Goal: Check status

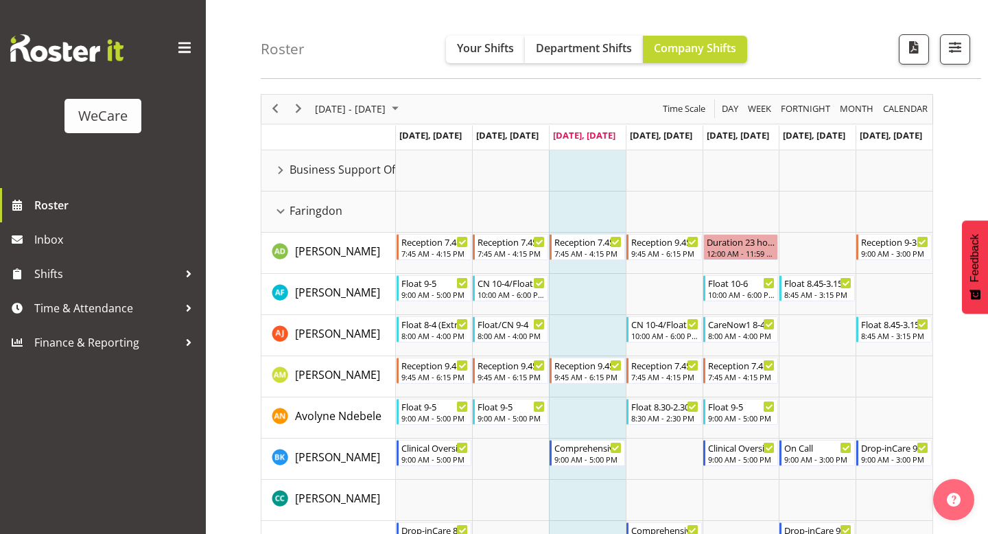
scroll to position [61, 0]
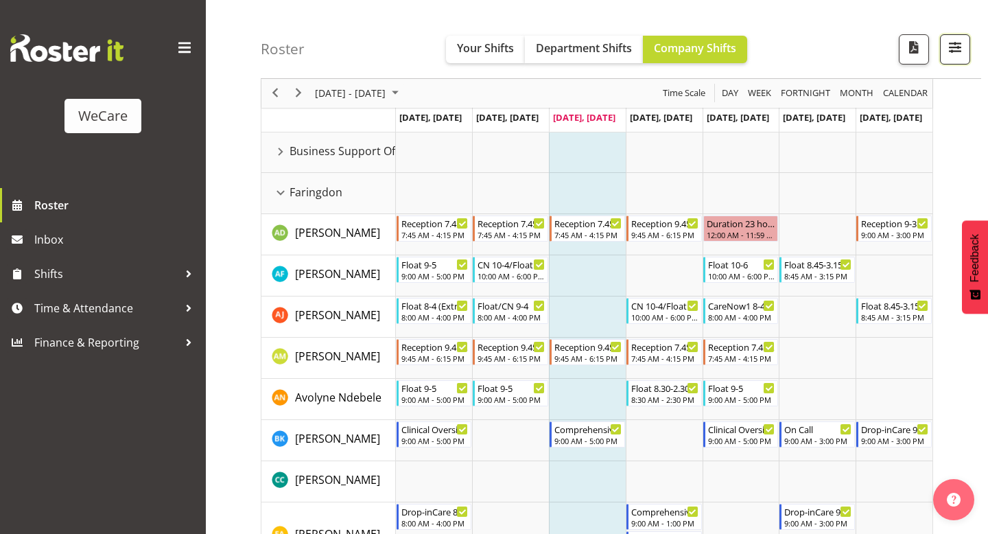
click at [945, 43] on button "button" at bounding box center [955, 49] width 30 height 30
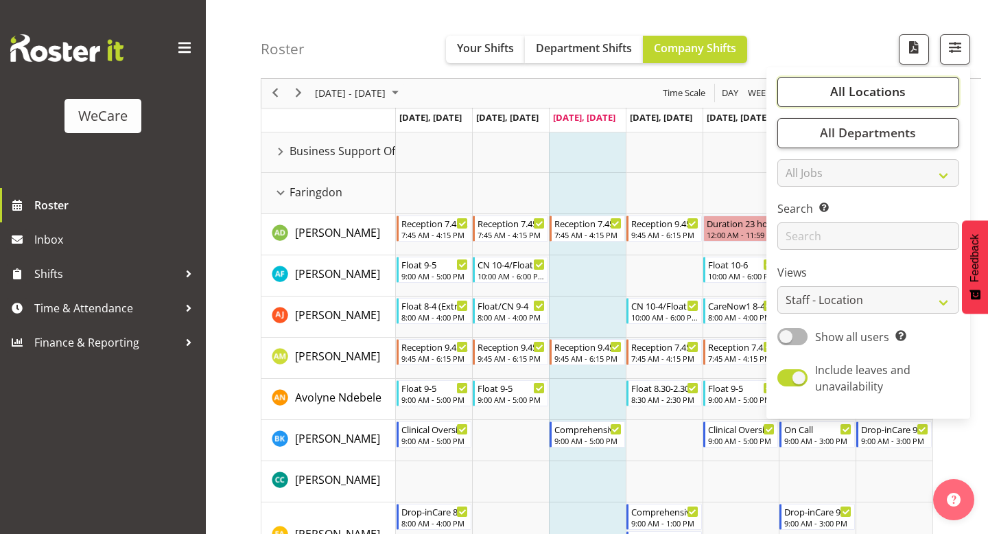
click at [859, 95] on span "All Locations" at bounding box center [867, 92] width 75 height 16
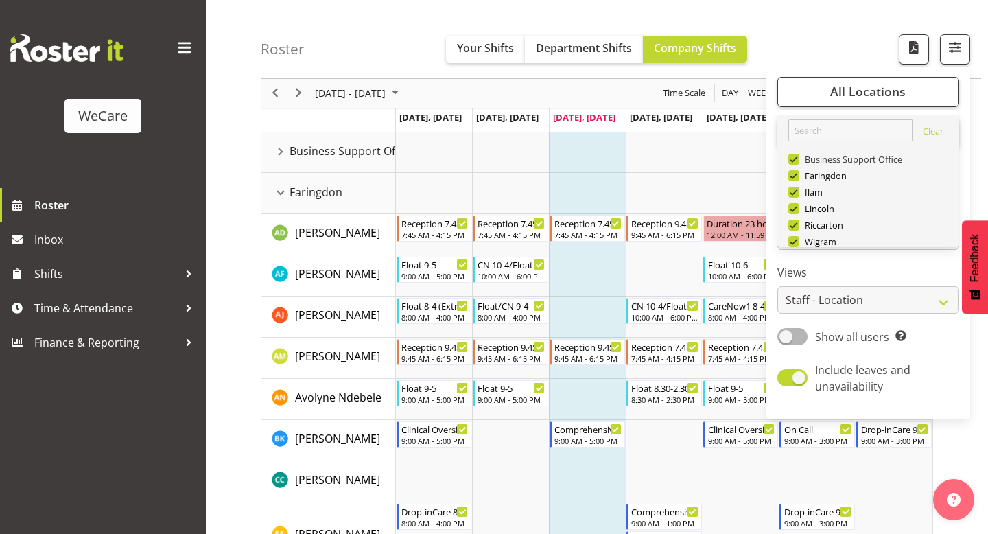
click at [798, 158] on span at bounding box center [793, 159] width 11 height 11
click at [797, 158] on input "Business Support Office" at bounding box center [792, 159] width 9 height 9
checkbox input "false"
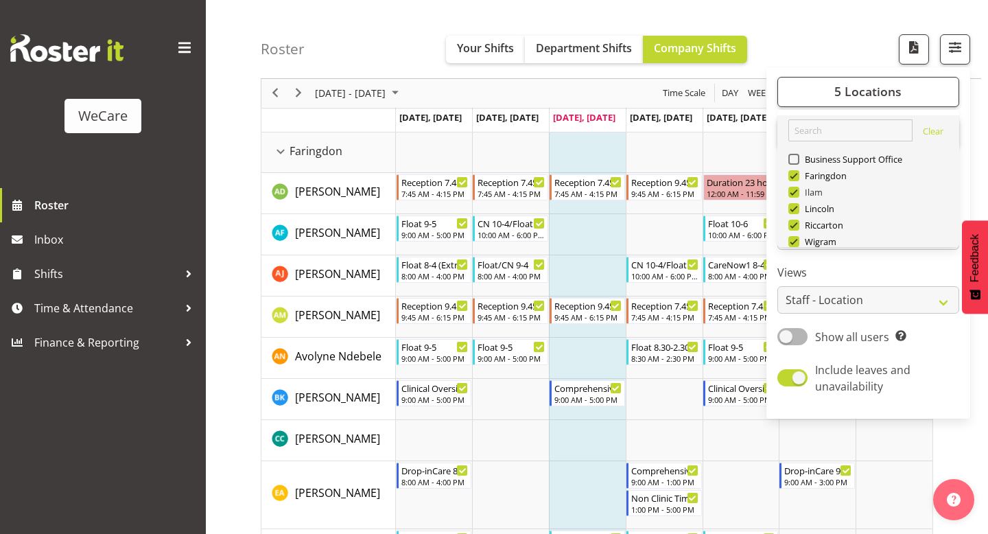
click at [798, 192] on span at bounding box center [793, 192] width 11 height 11
click at [797, 192] on input "Ilam" at bounding box center [792, 192] width 9 height 9
checkbox input "false"
click at [794, 226] on span at bounding box center [793, 224] width 11 height 11
click at [794, 226] on input "Riccarton" at bounding box center [792, 225] width 9 height 9
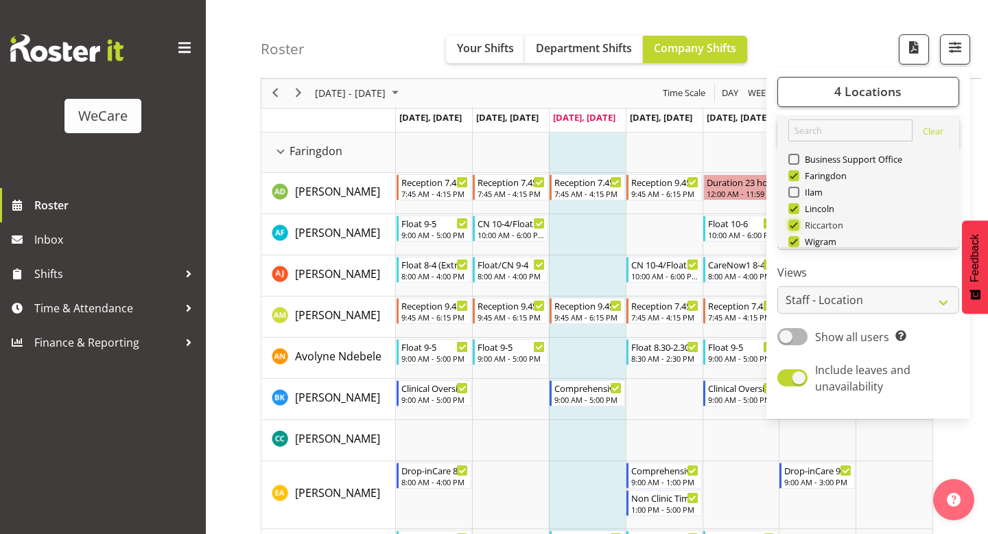
checkbox input "false"
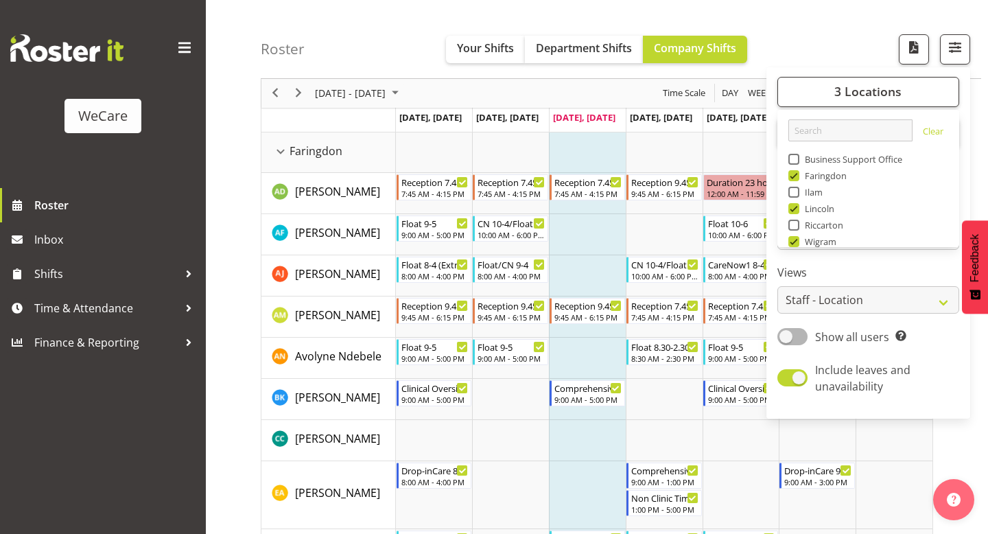
click at [795, 238] on span at bounding box center [793, 241] width 11 height 11
click at [795, 238] on input "Wigram" at bounding box center [792, 241] width 9 height 9
checkbox input "false"
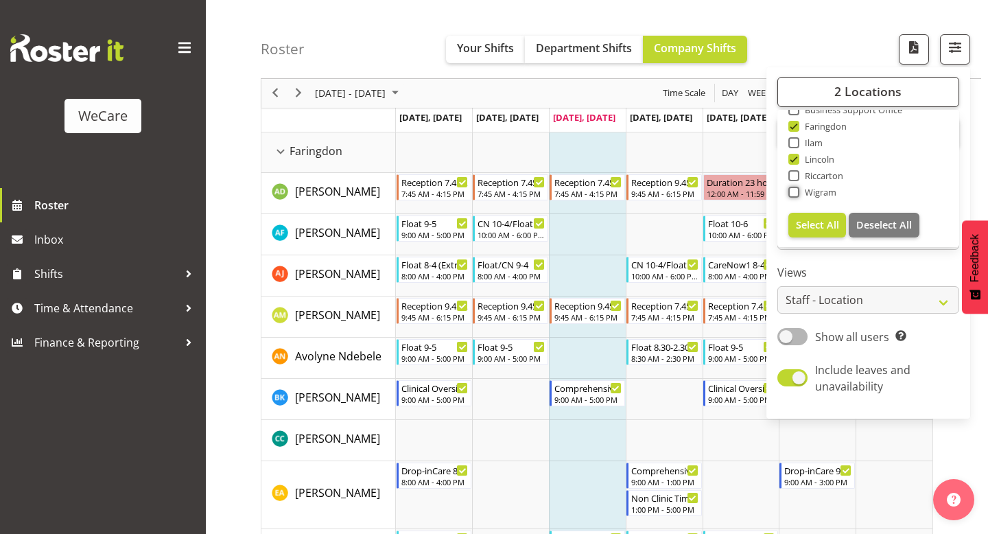
scroll to position [49, 0]
click at [826, 30] on div "Roster Your Shifts Department Shifts Company Shifts 2 Locations Clear Business …" at bounding box center [621, 39] width 720 height 79
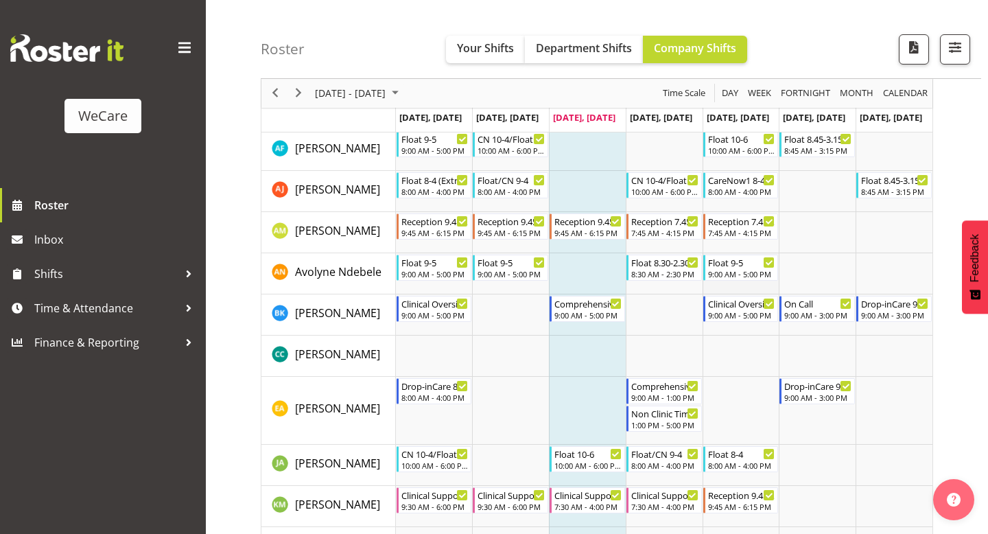
scroll to position [149, 0]
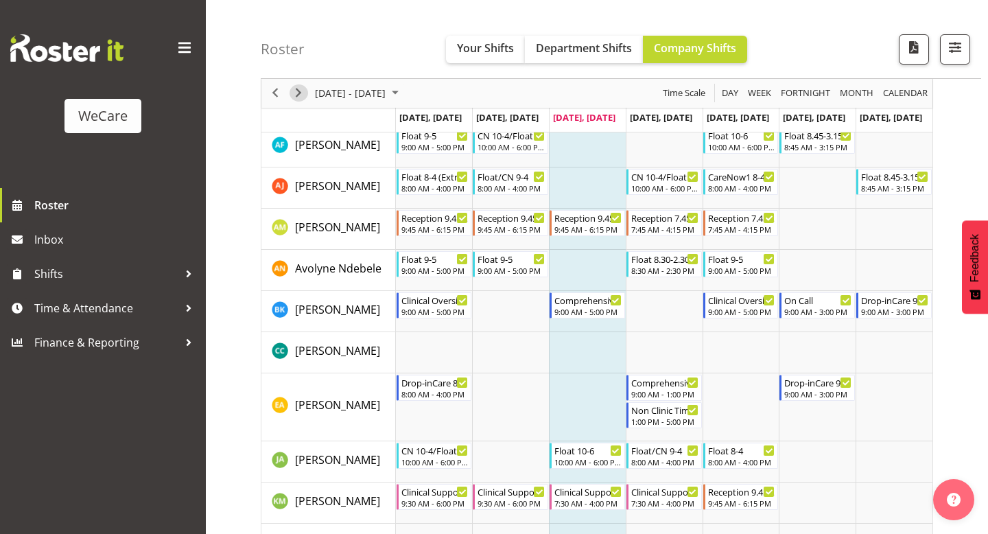
click at [298, 97] on span "Next" at bounding box center [298, 93] width 16 height 17
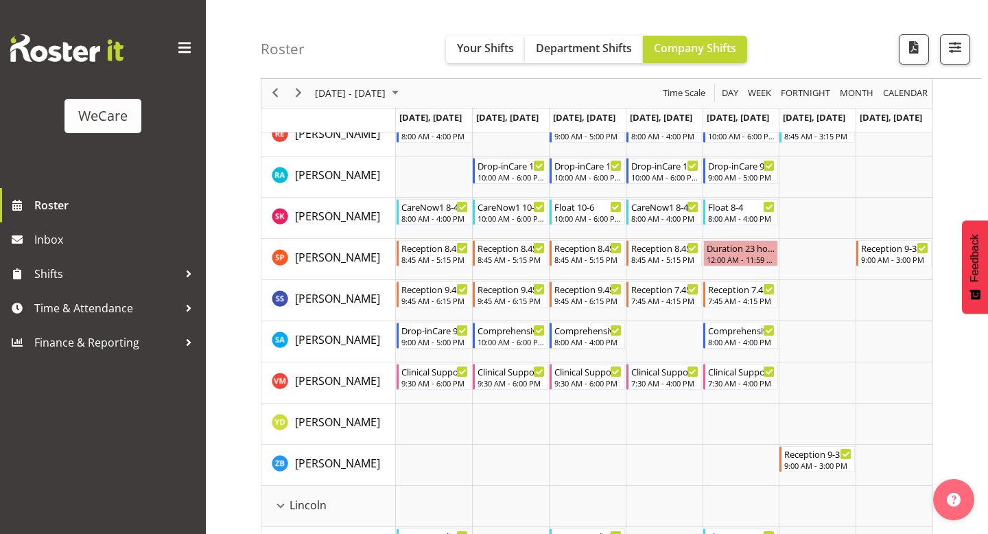
scroll to position [649, 0]
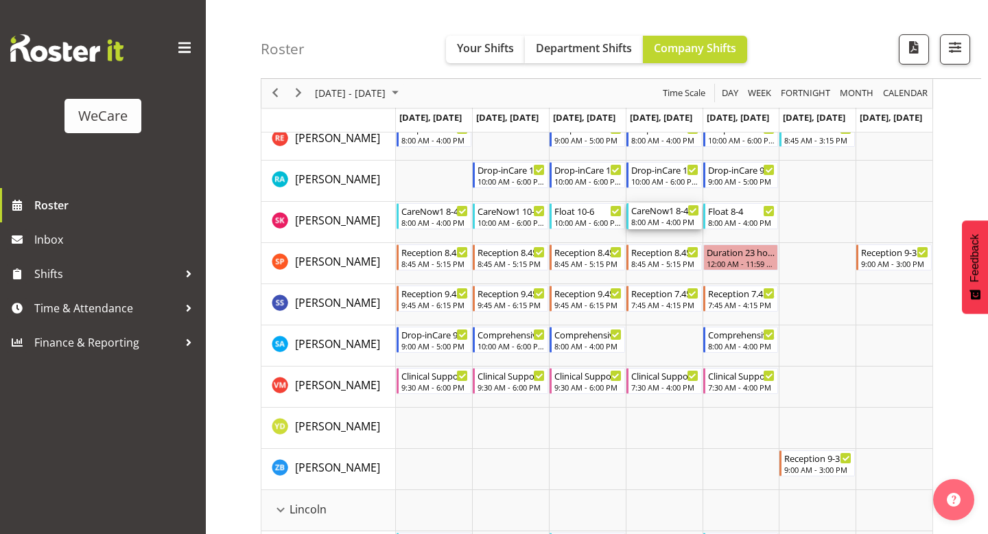
click at [660, 226] on div "8:00 AM - 4:00 PM" at bounding box center [665, 221] width 68 height 11
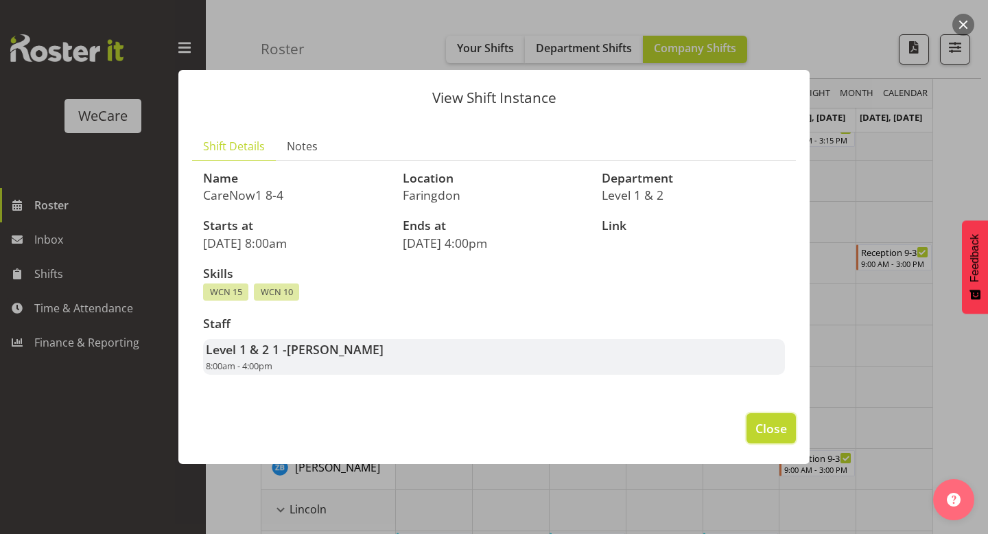
click at [778, 433] on span "Close" at bounding box center [771, 428] width 32 height 18
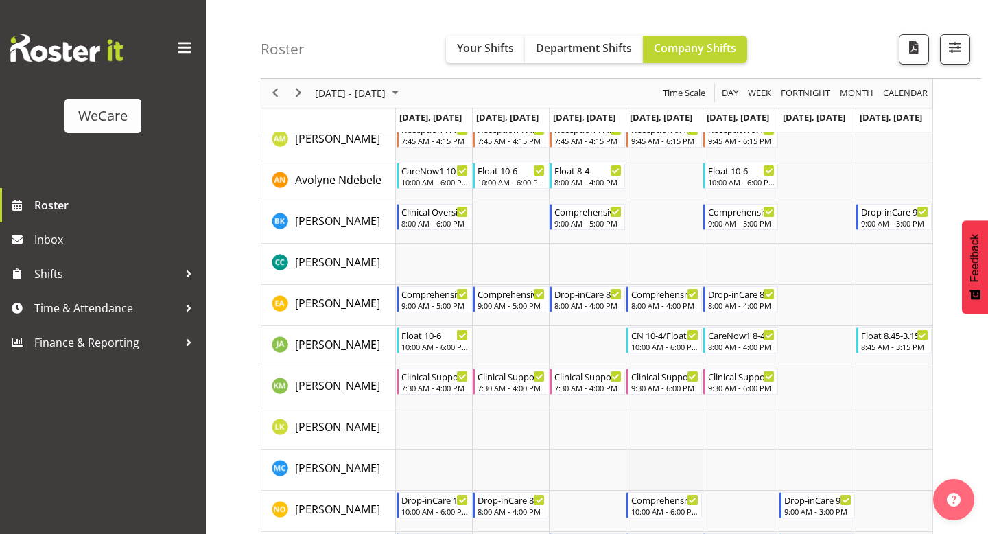
scroll to position [239, 0]
